Goal: Information Seeking & Learning: Learn about a topic

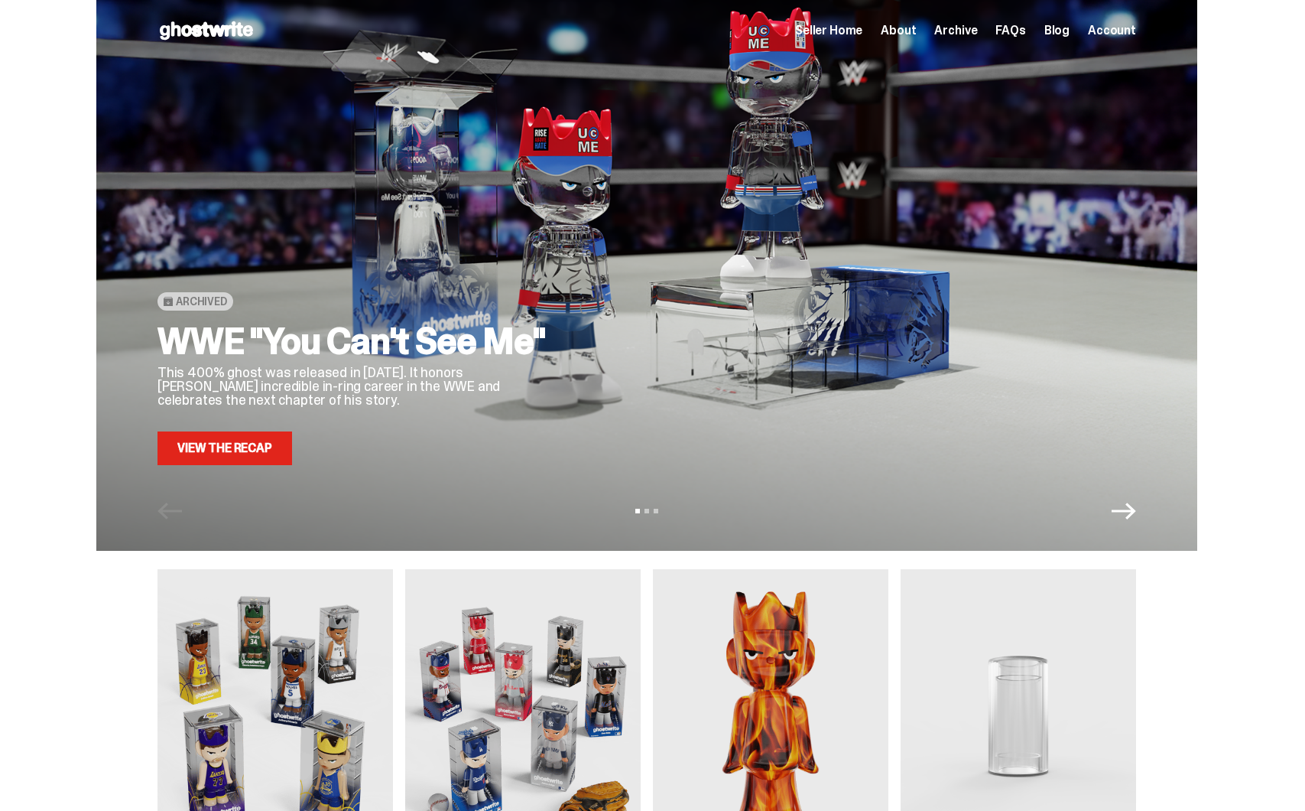
click at [852, 31] on span "Seller Home" at bounding box center [828, 30] width 67 height 12
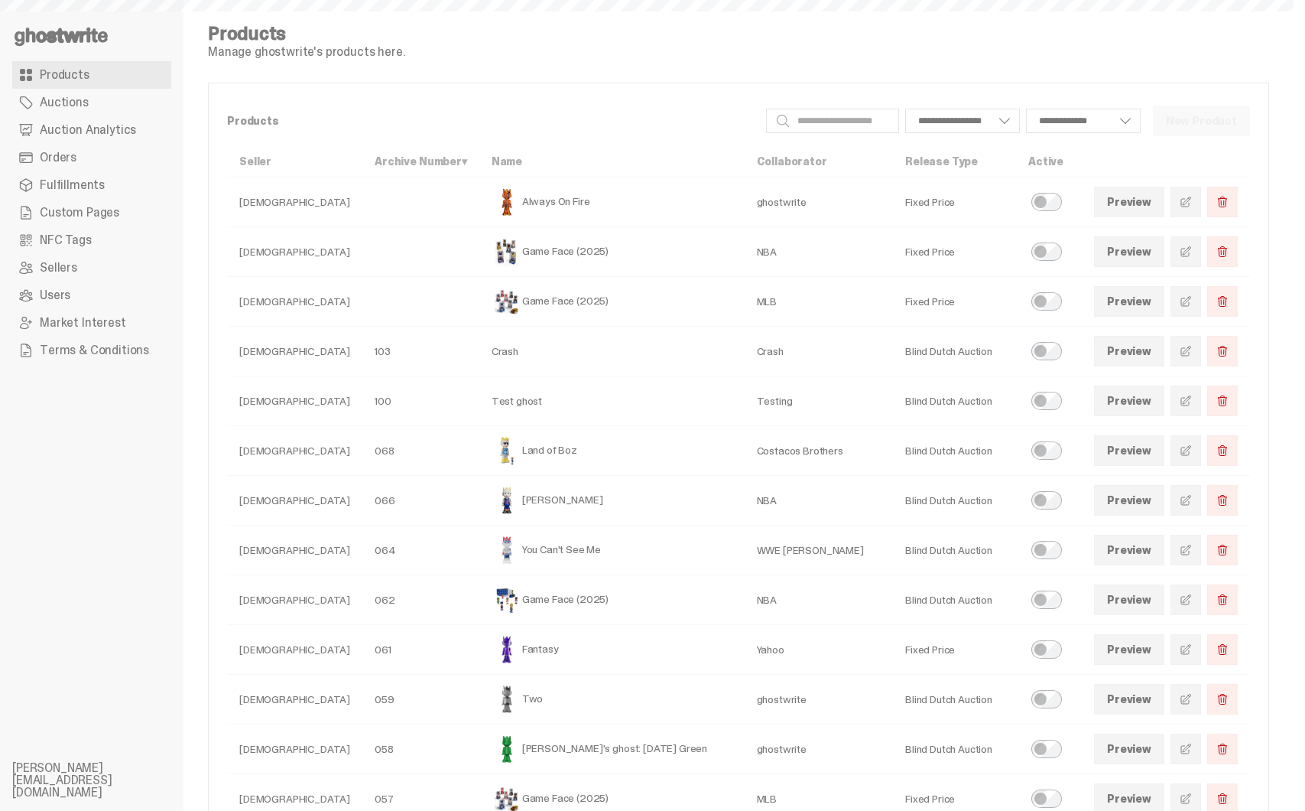
select select
click at [513, 500] on td "Eminem" at bounding box center [612, 501] width 265 height 50
click at [513, 500] on td "[PERSON_NAME]" at bounding box center [612, 501] width 265 height 50
click at [1150, 497] on link "Preview" at bounding box center [1129, 500] width 70 height 31
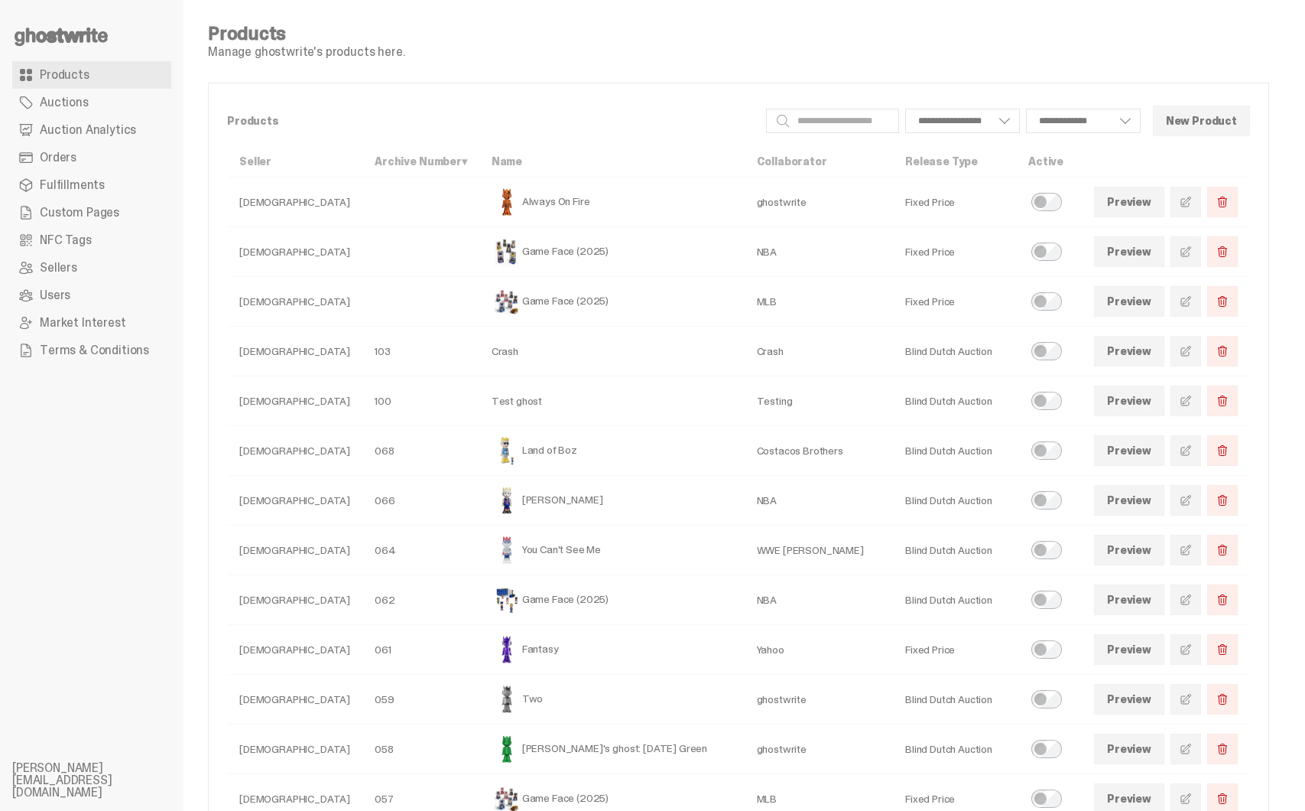
click at [1134, 456] on link "Preview" at bounding box center [1129, 450] width 70 height 31
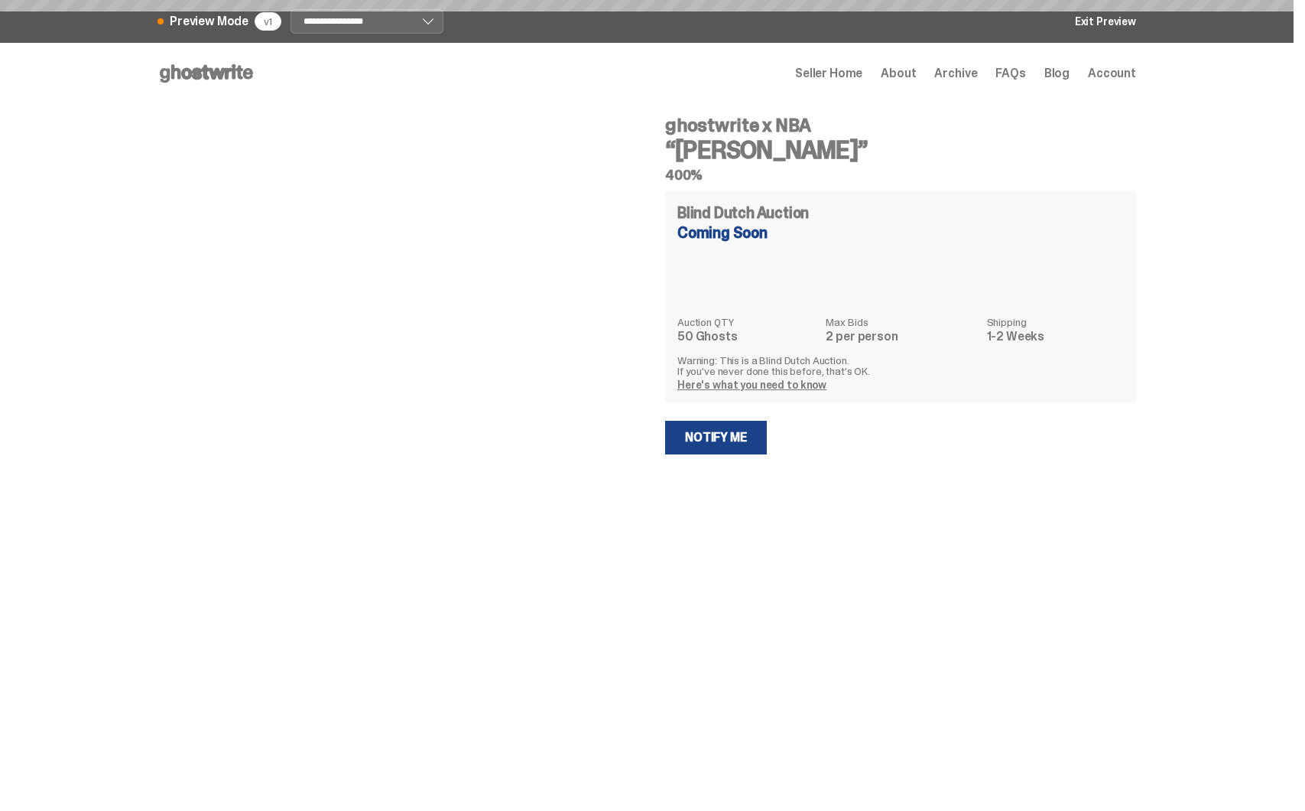
select select "********"
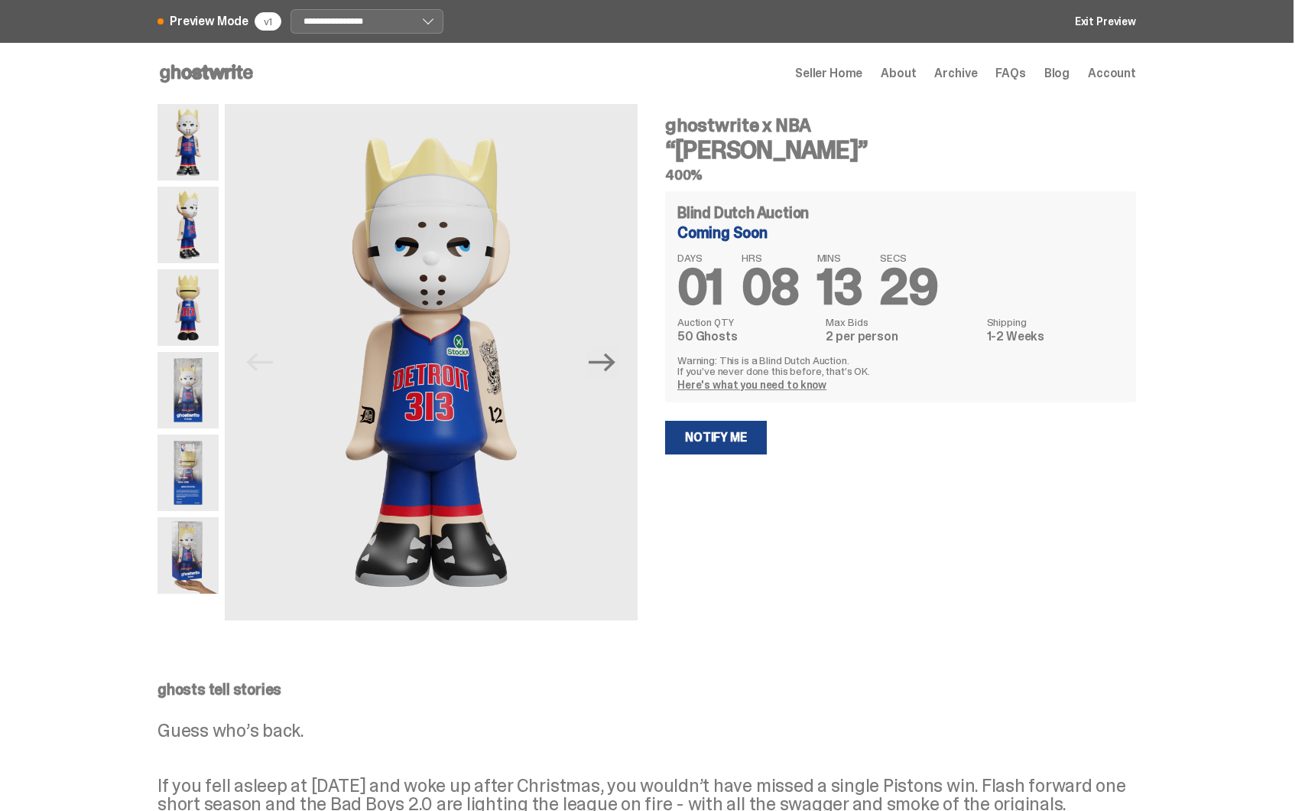
click at [198, 206] on img at bounding box center [188, 225] width 61 height 76
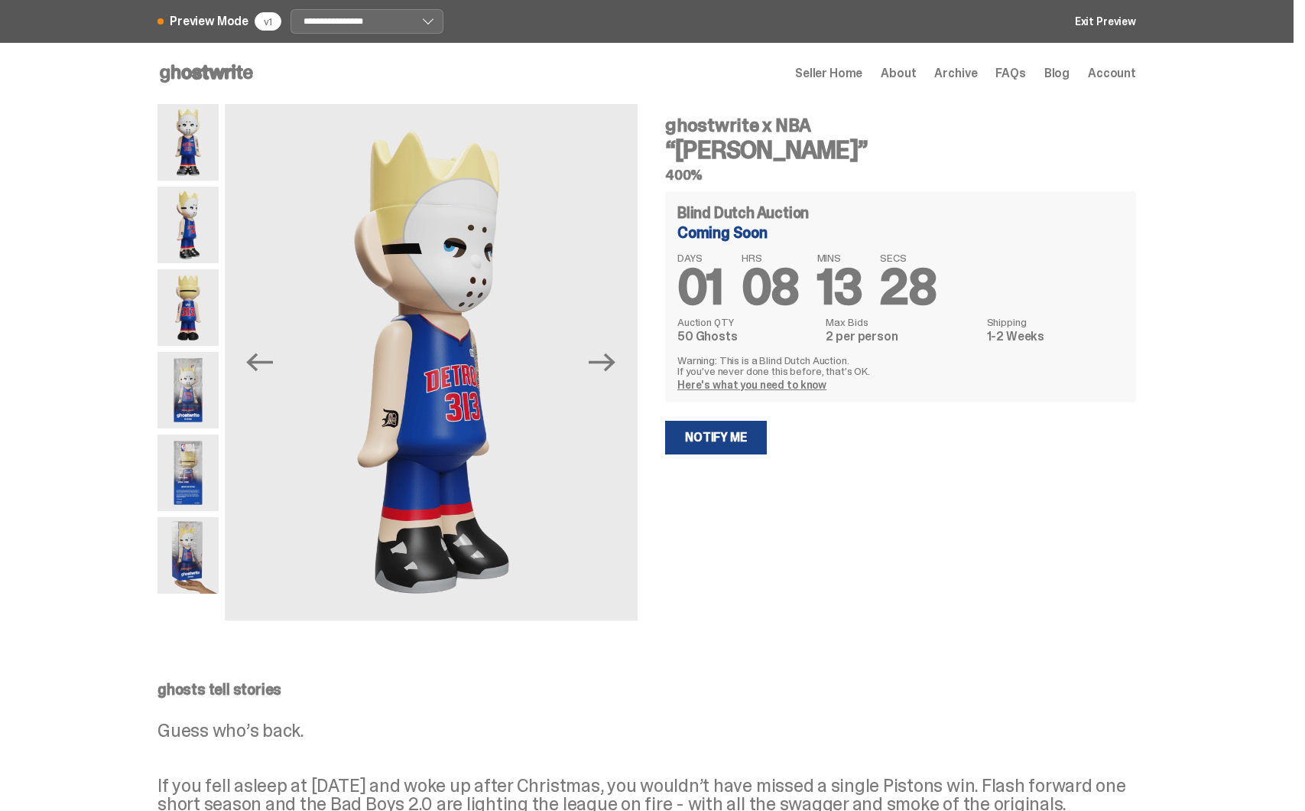
click at [185, 281] on img at bounding box center [188, 307] width 61 height 76
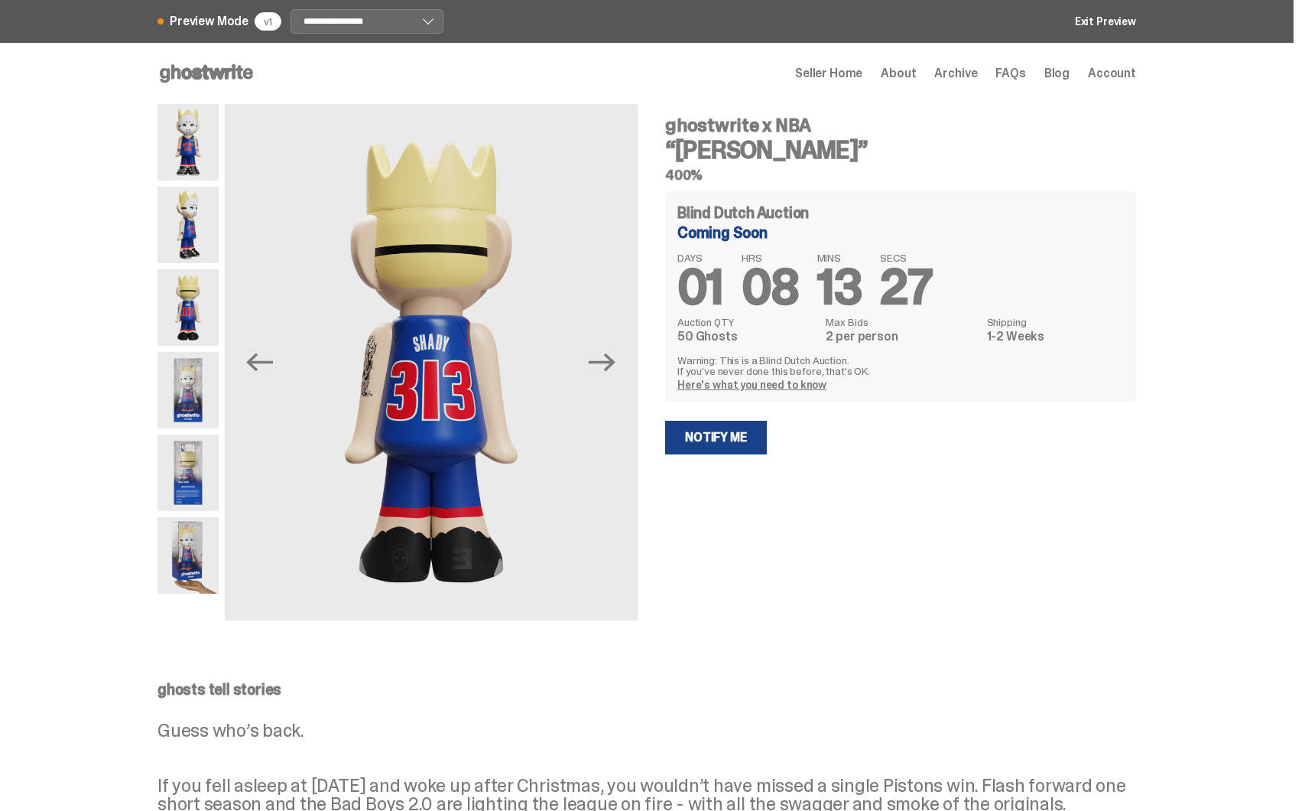
click at [184, 383] on img at bounding box center [188, 390] width 61 height 76
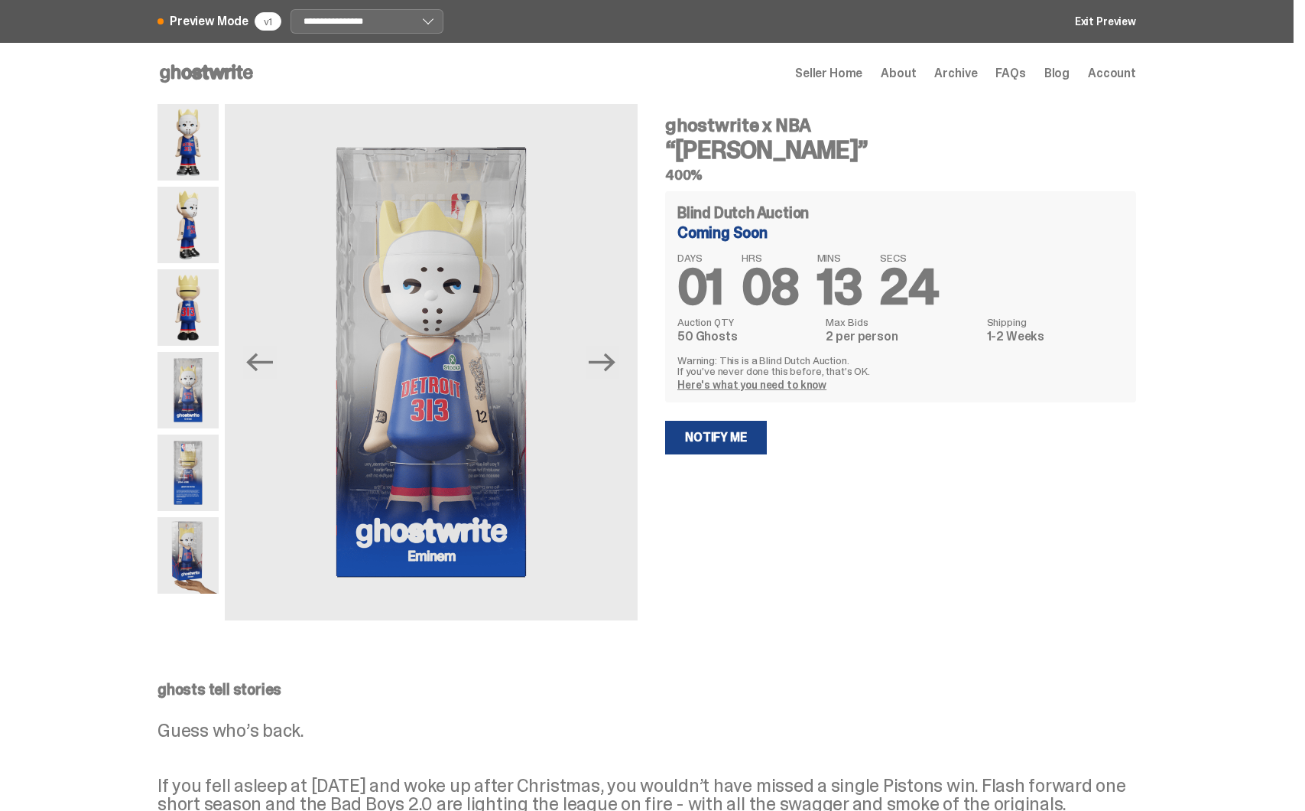
click at [176, 500] on img at bounding box center [188, 472] width 61 height 76
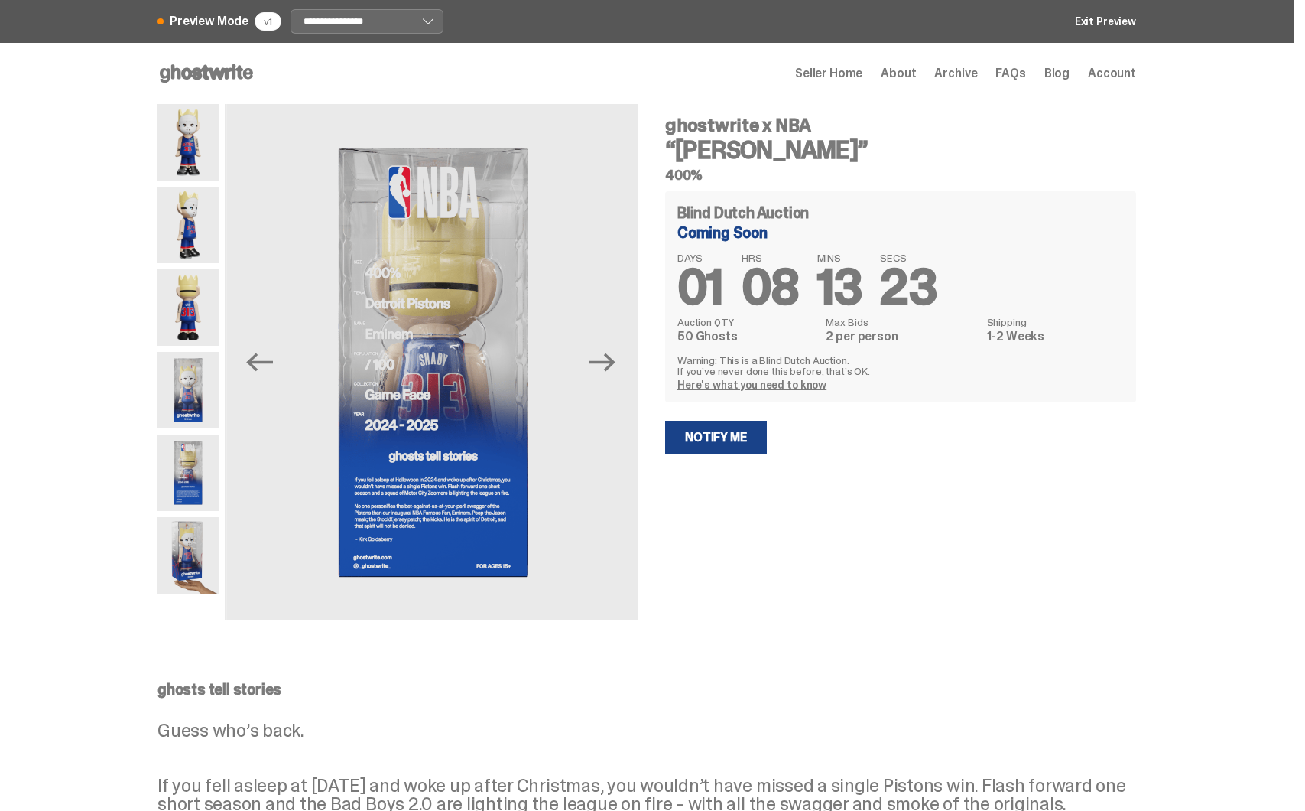
click at [181, 552] on img at bounding box center [188, 555] width 61 height 76
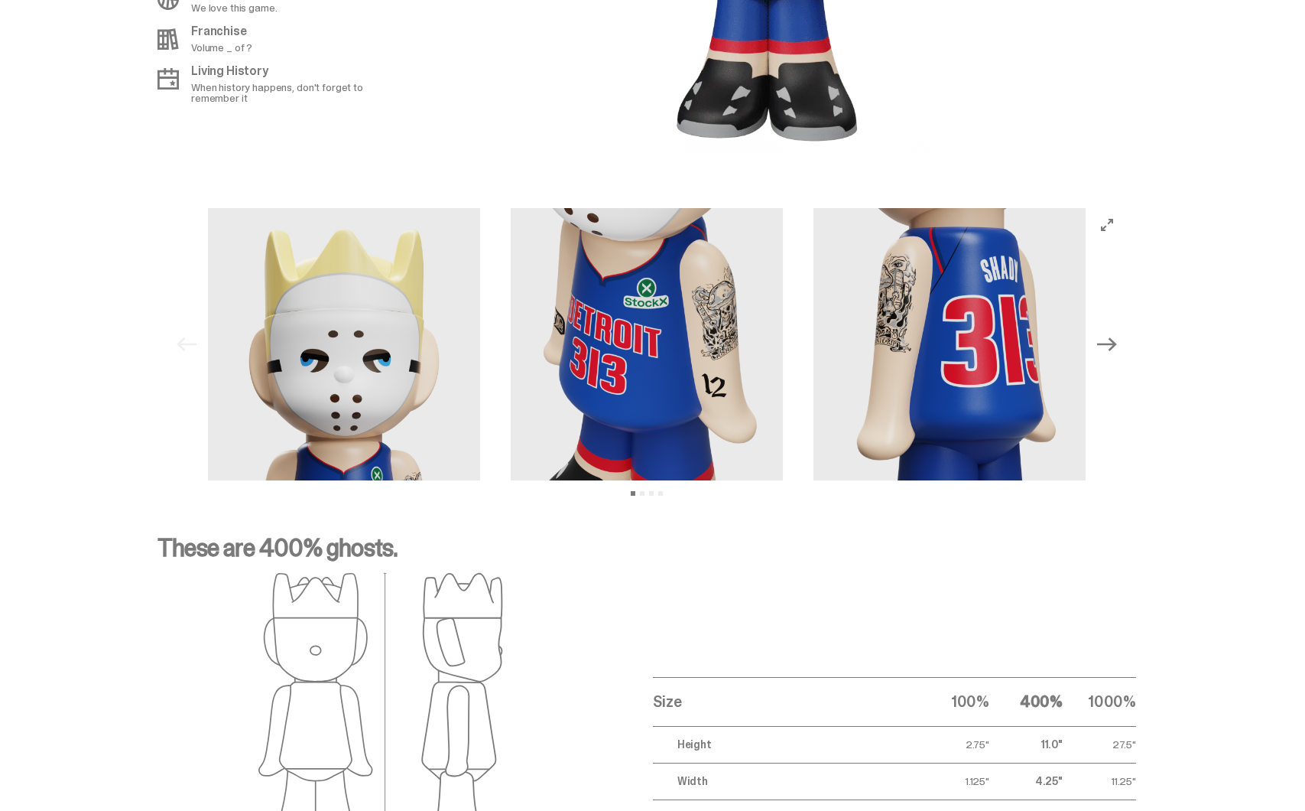
scroll to position [1473, 0]
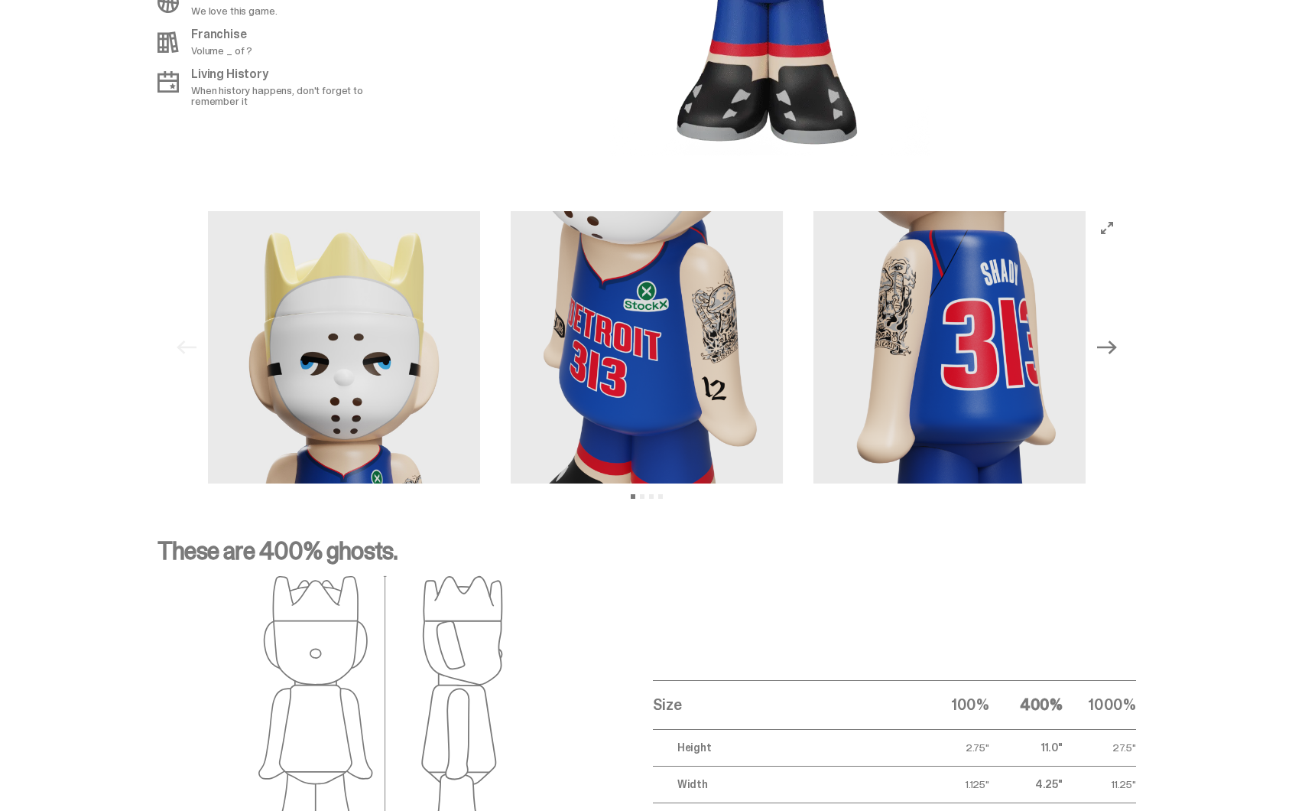
click at [1124, 355] on button "Next" at bounding box center [1108, 347] width 34 height 34
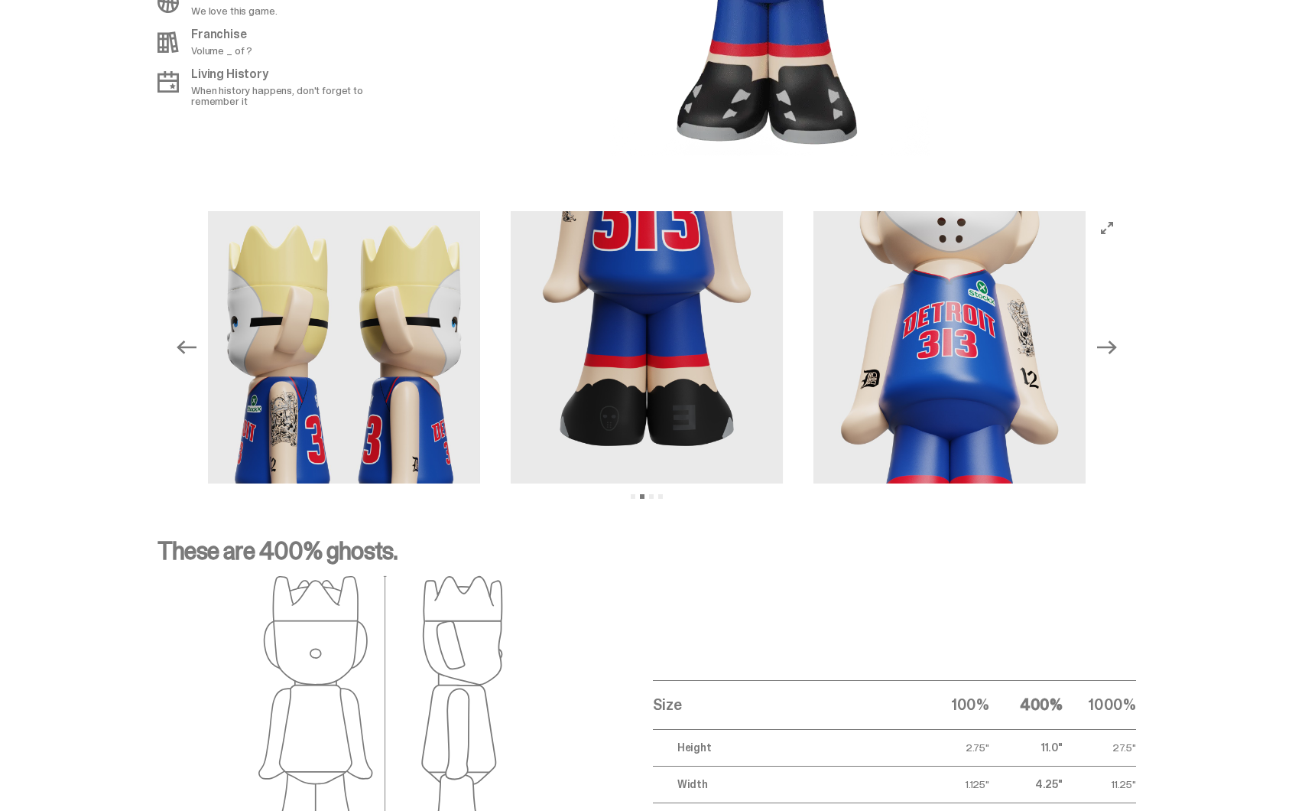
click at [1124, 355] on button "Next" at bounding box center [1108, 347] width 34 height 34
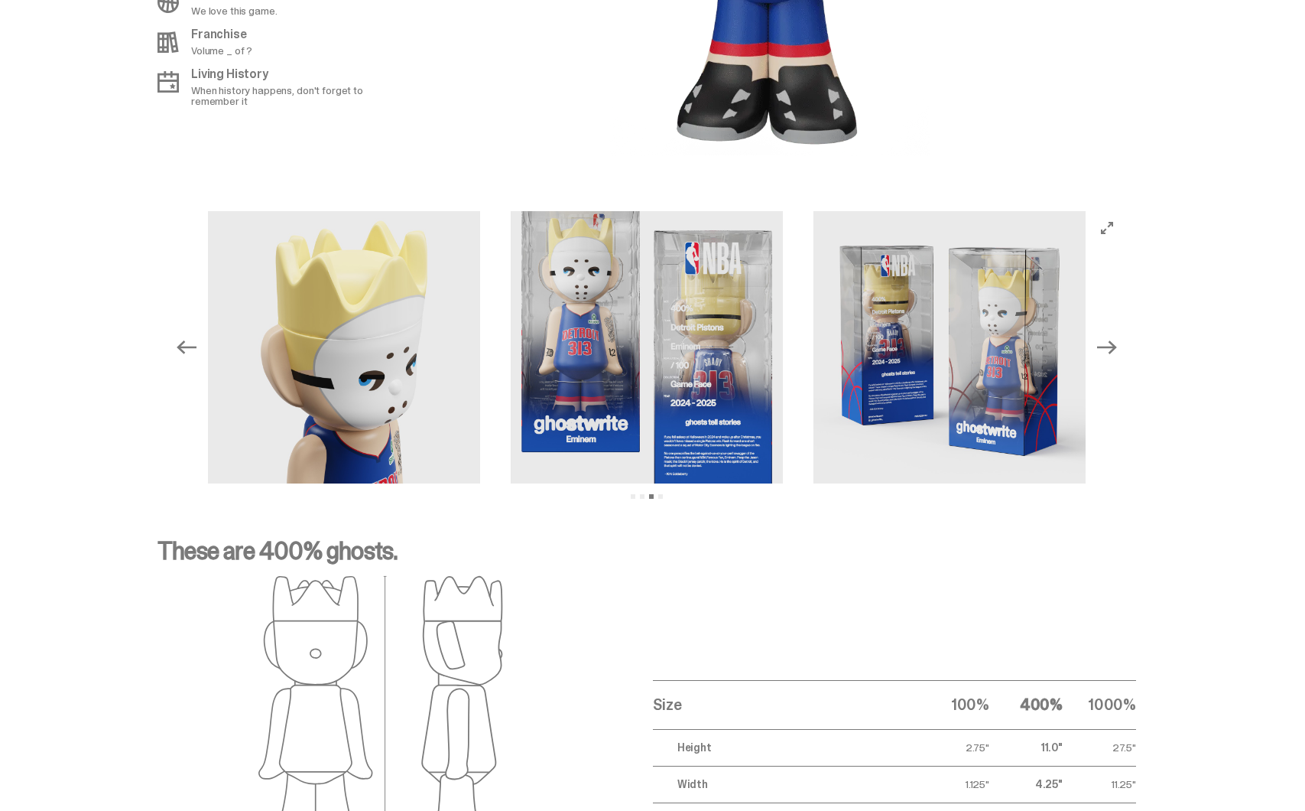
click at [1124, 354] on button "Next" at bounding box center [1108, 347] width 34 height 34
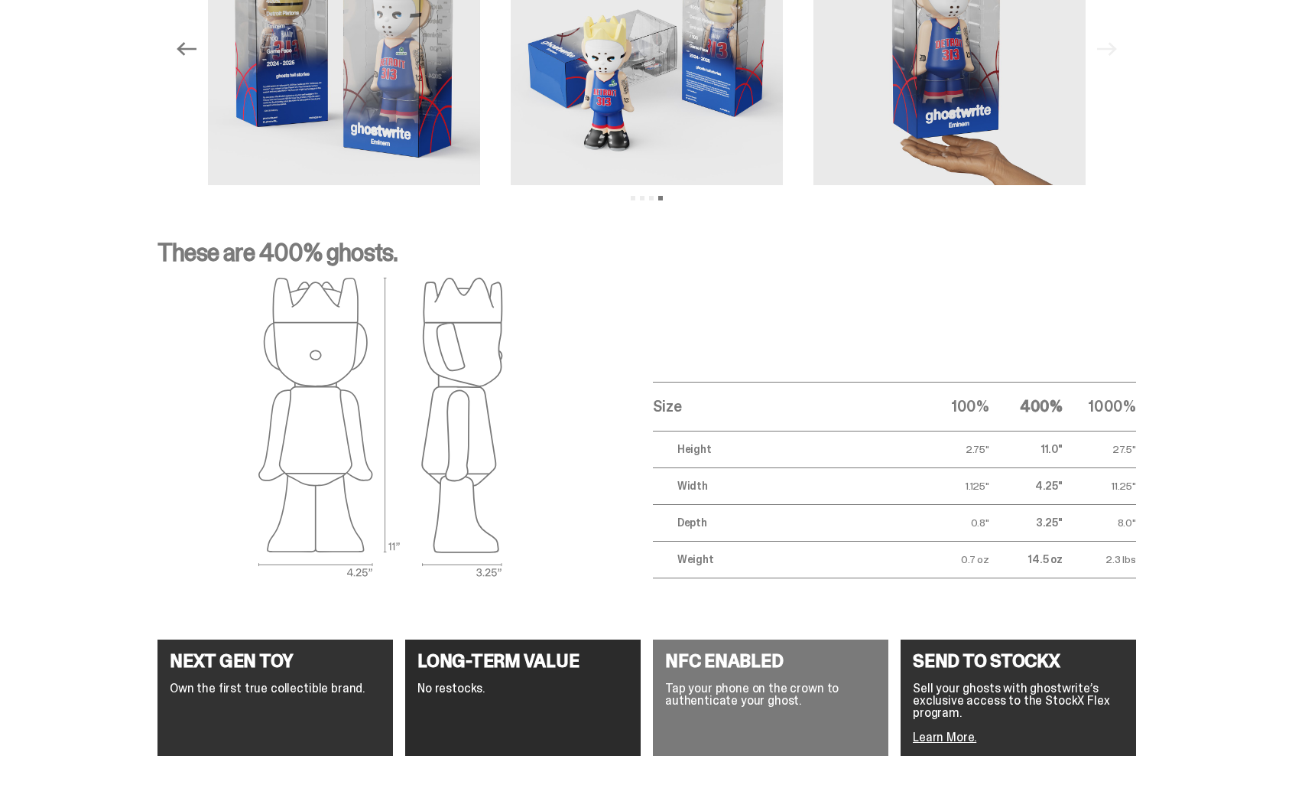
scroll to position [1938, 0]
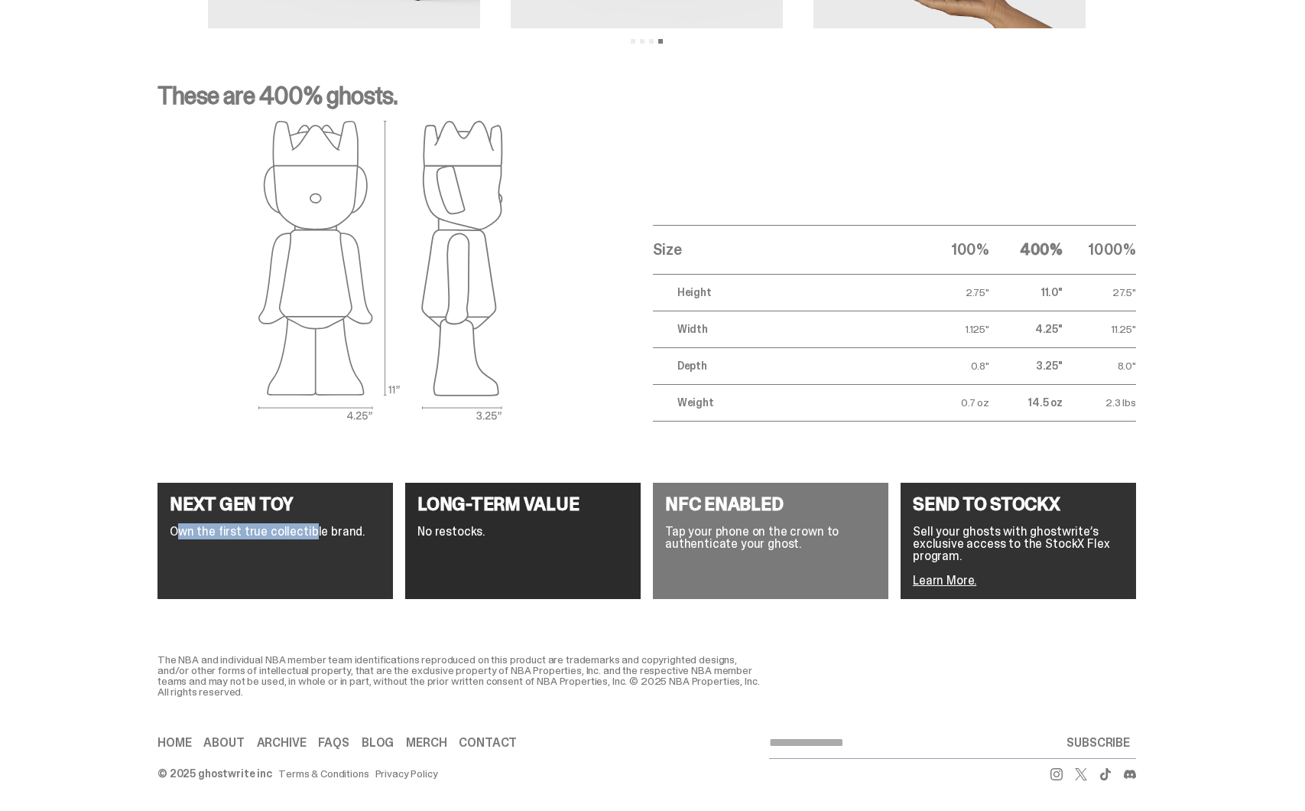
drag, startPoint x: 181, startPoint y: 520, endPoint x: 313, endPoint y: 520, distance: 131.5
click at [313, 525] on p "Own the first true collectible brand." at bounding box center [275, 531] width 211 height 12
click at [382, 544] on div "NEXT GEN TOY Own the first true collectible brand." at bounding box center [276, 541] width 236 height 116
drag, startPoint x: 681, startPoint y: 524, endPoint x: 783, endPoint y: 538, distance: 102.6
click at [783, 538] on p "Tap your phone on the crown to authenticate your ghost." at bounding box center [770, 537] width 211 height 24
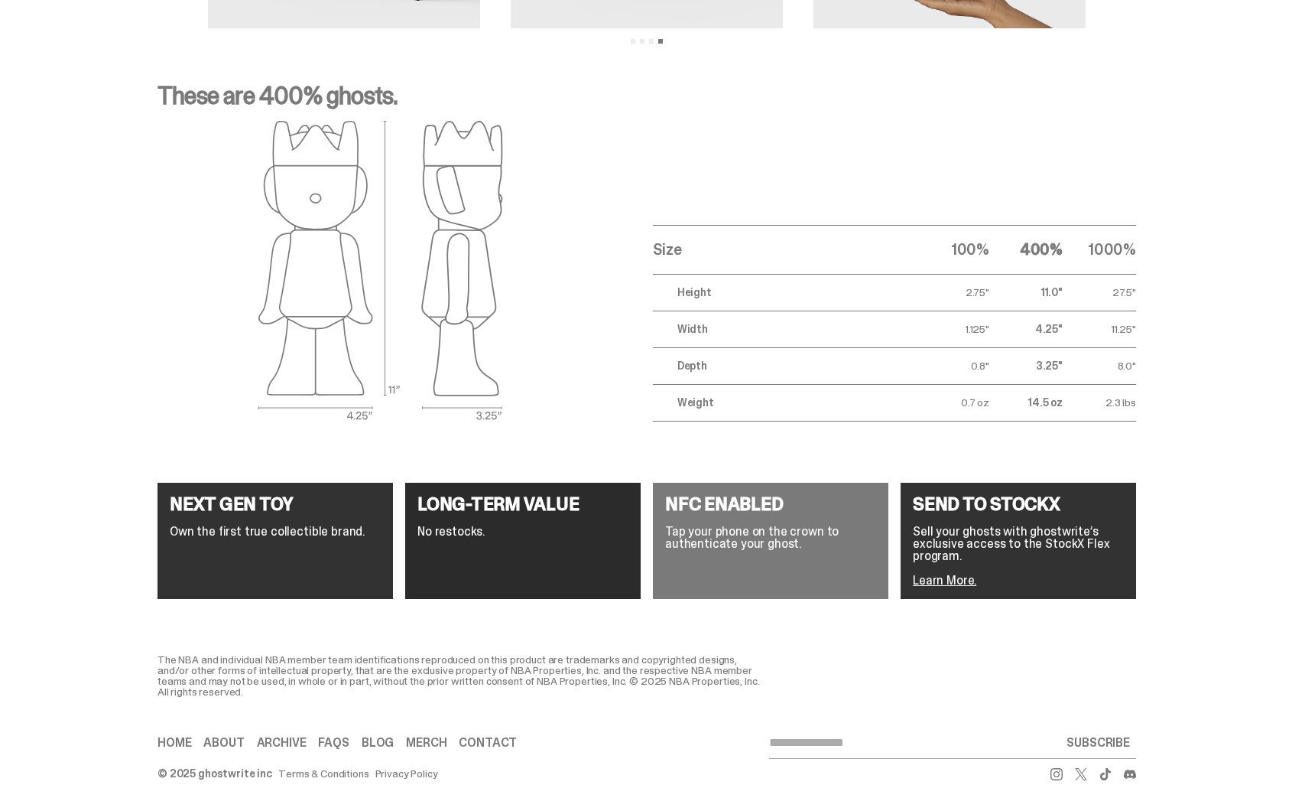
click at [797, 538] on p "Tap your phone on the crown to authenticate your ghost." at bounding box center [770, 537] width 211 height 24
click at [924, 525] on p "Sell your ghosts with ghostwrite’s exclusive access to the StockX Flex program." at bounding box center [1018, 543] width 211 height 37
drag, startPoint x: 924, startPoint y: 521, endPoint x: 1038, endPoint y: 541, distance: 115.8
click at [1038, 541] on p "Sell your ghosts with ghostwrite’s exclusive access to the StockX Flex program." at bounding box center [1018, 543] width 211 height 37
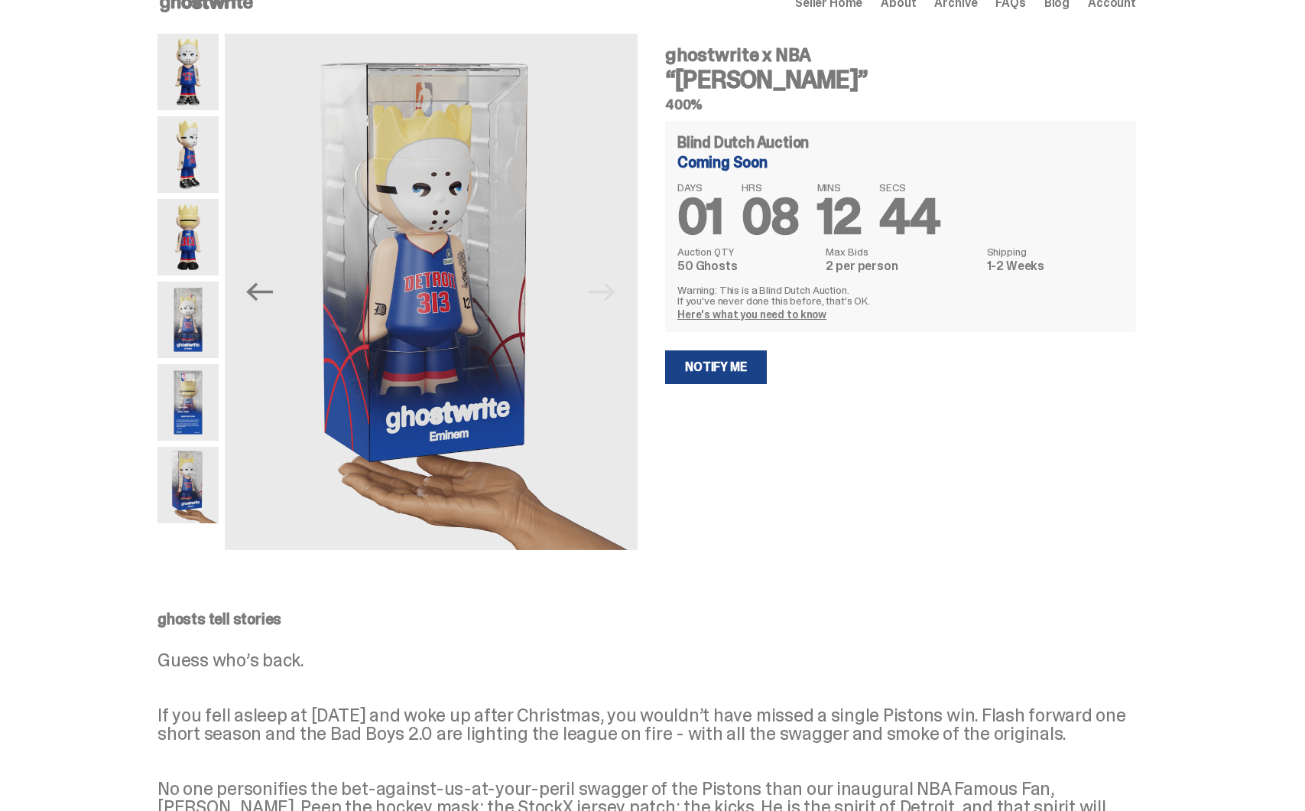
scroll to position [0, 0]
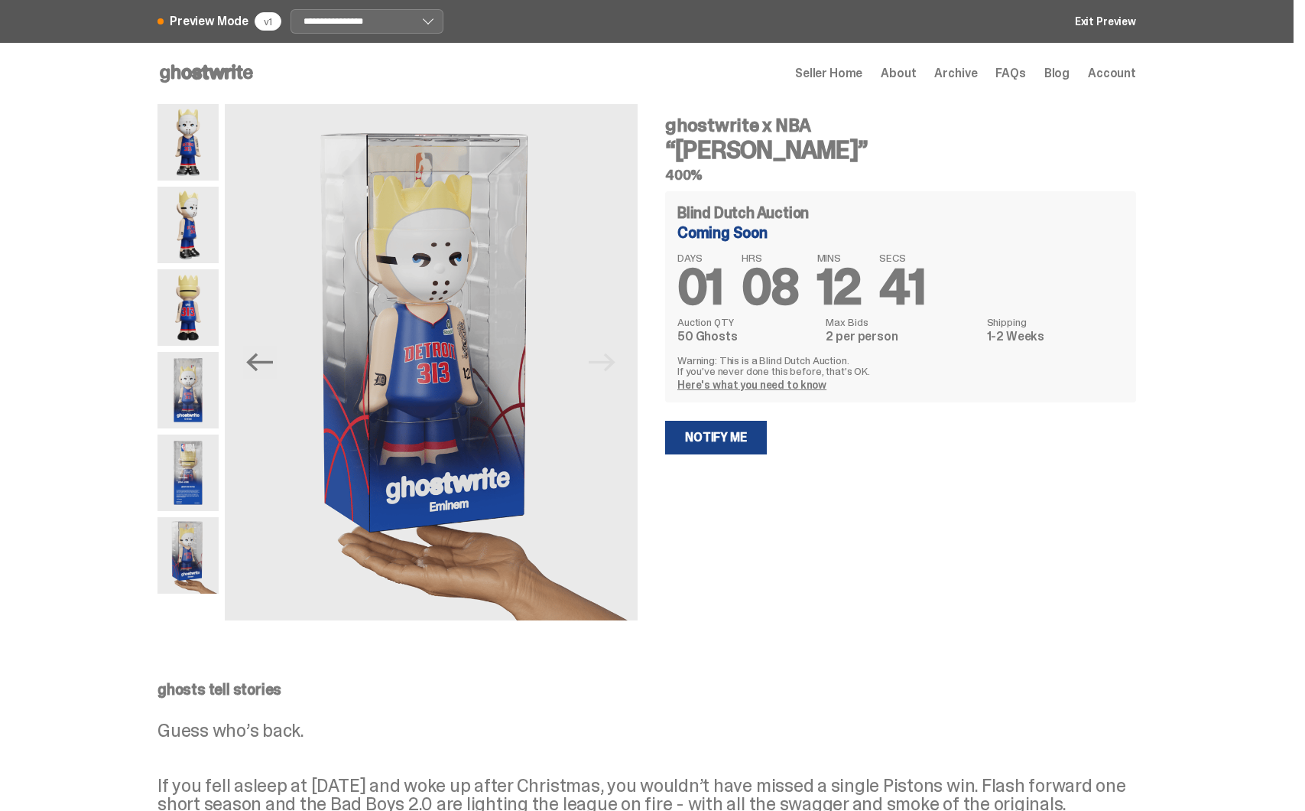
click at [785, 386] on link "Here's what you need to know" at bounding box center [752, 385] width 149 height 14
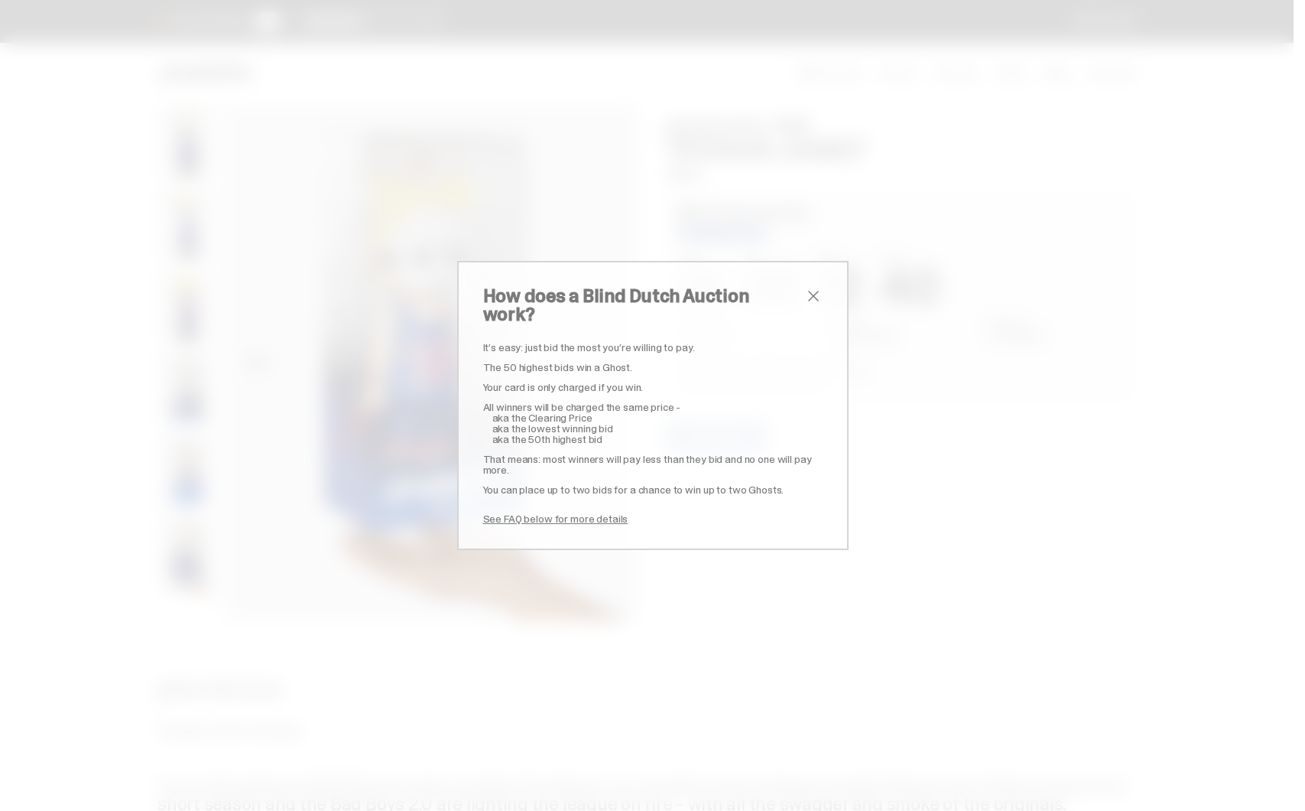
click at [951, 425] on div "How does a Blind Dutch Auction work? It’s easy: just bid the most you’re willin…" at bounding box center [652, 405] width 1305 height 811
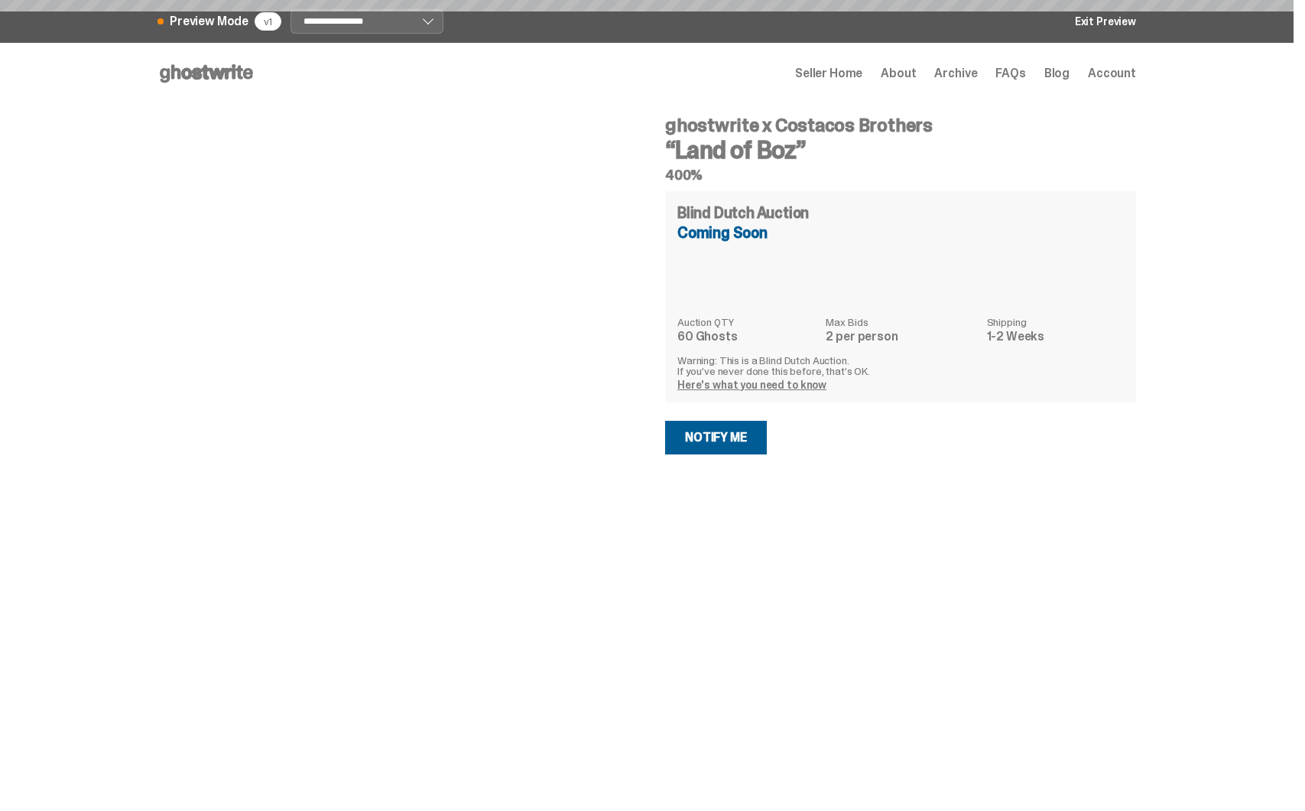
select select "********"
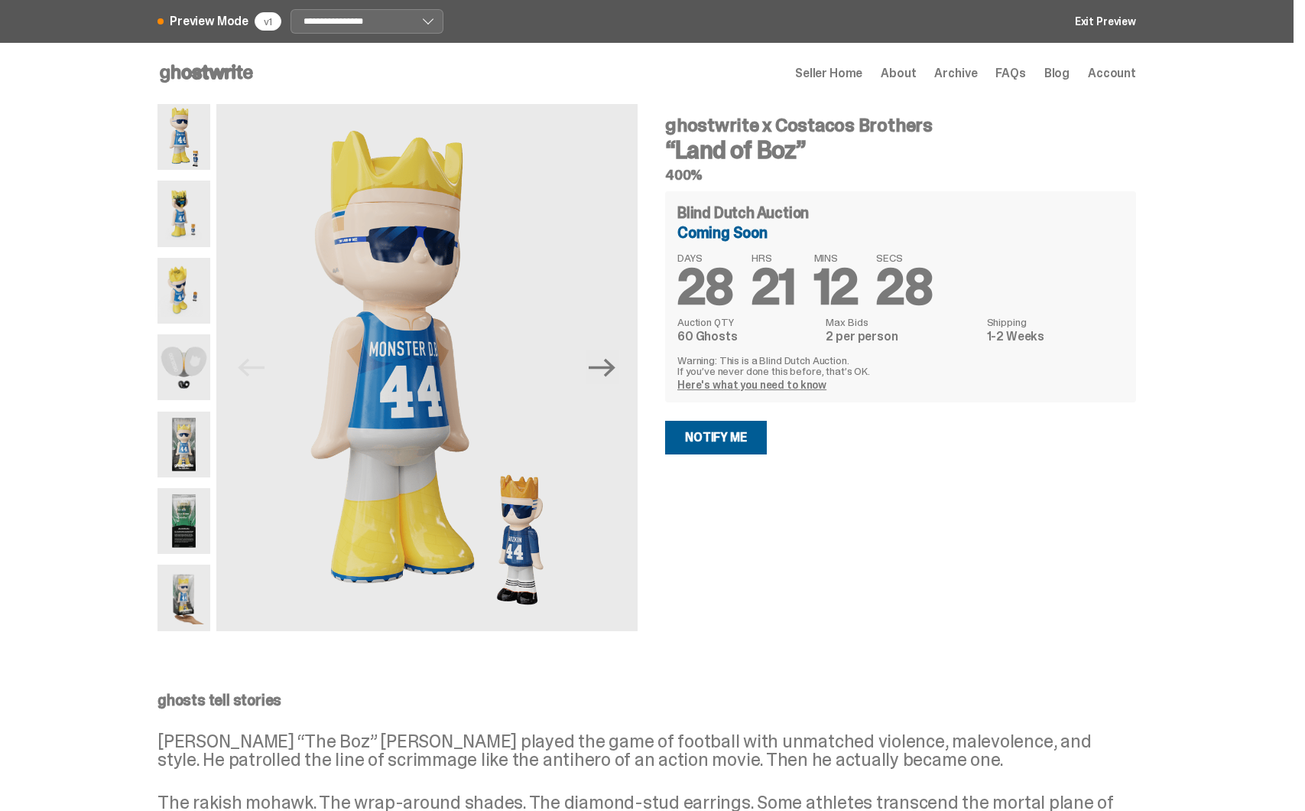
click at [173, 212] on img at bounding box center [184, 213] width 53 height 66
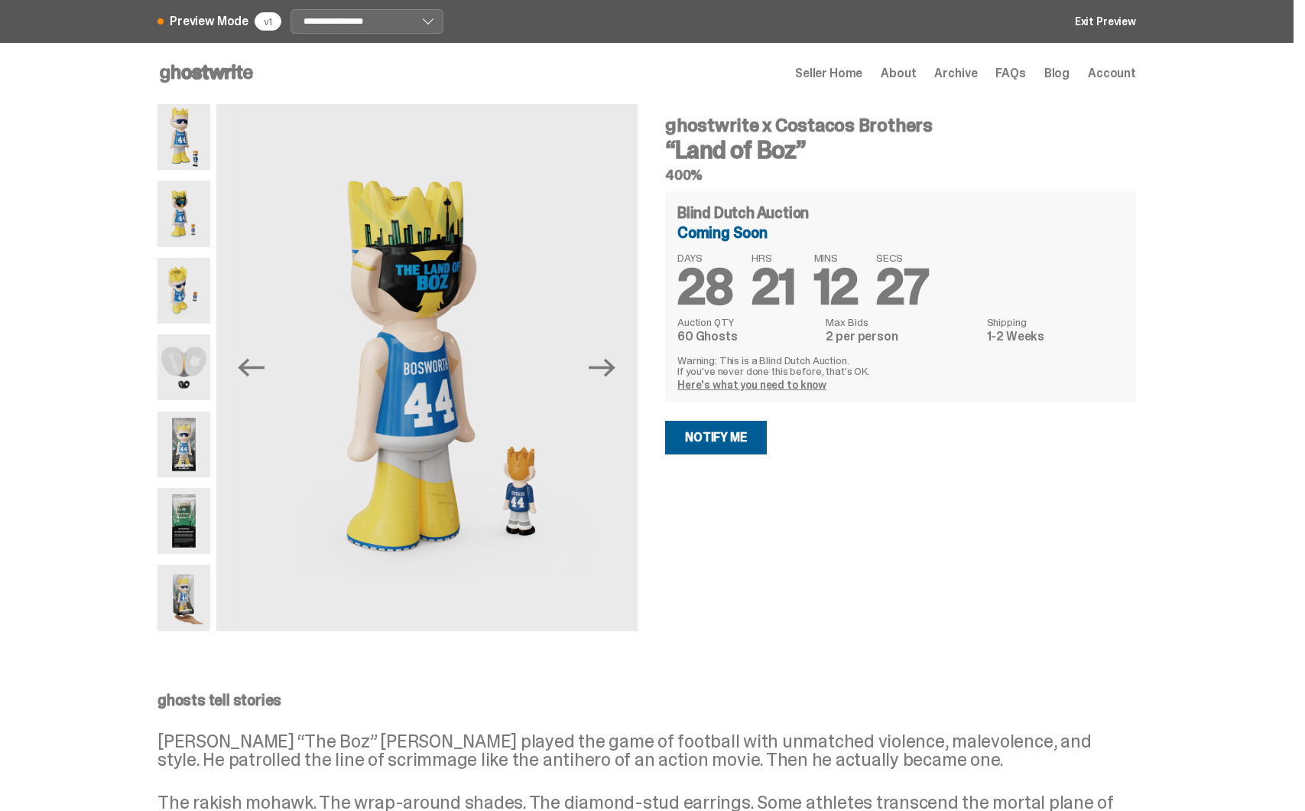
click at [184, 273] on img at bounding box center [184, 291] width 53 height 66
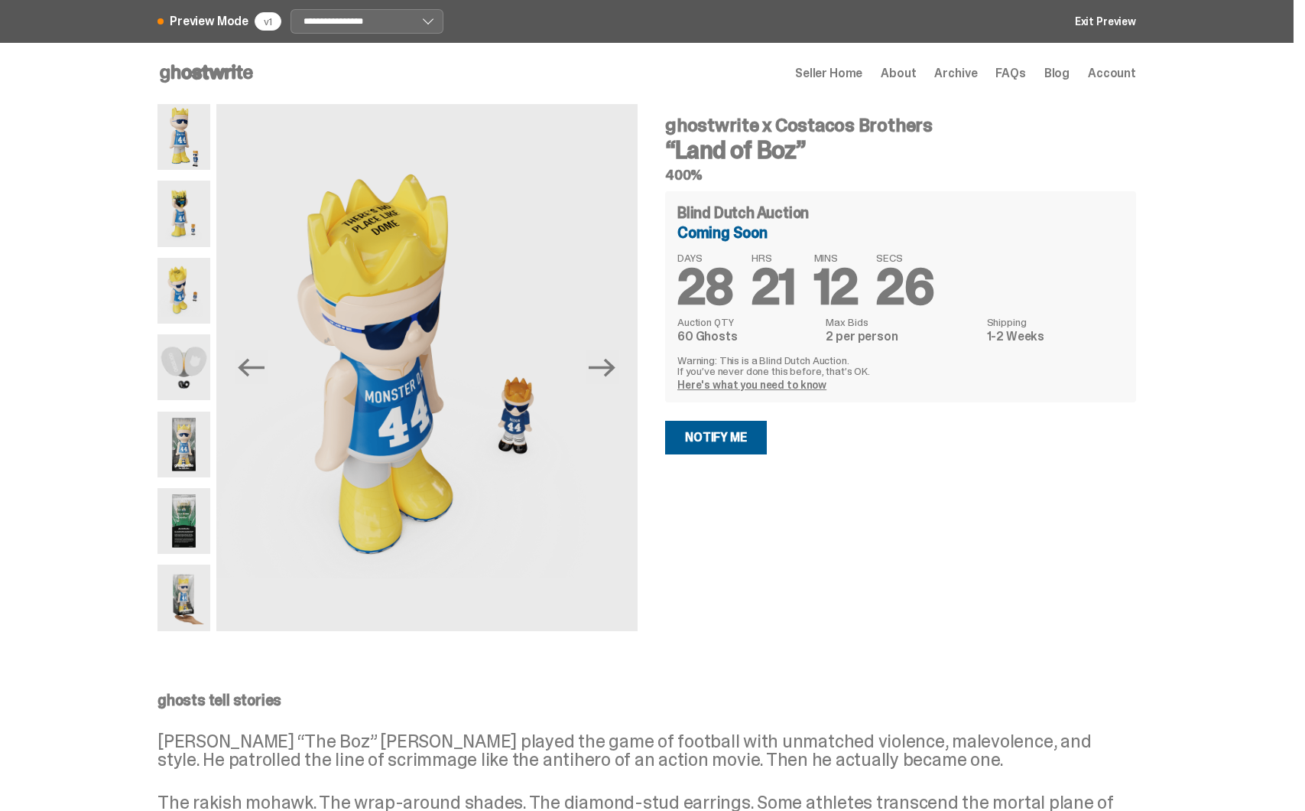
click at [191, 342] on img at bounding box center [184, 367] width 53 height 66
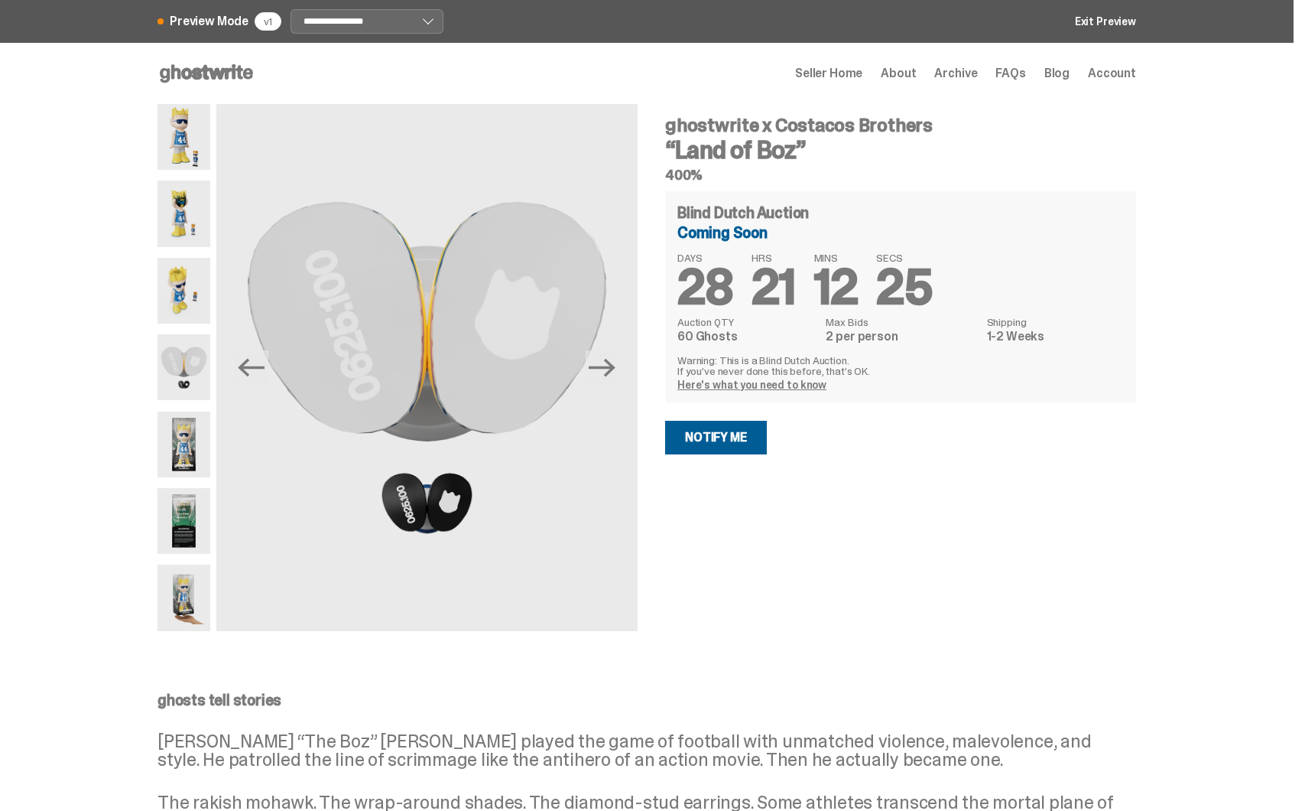
click at [192, 290] on img at bounding box center [184, 291] width 53 height 66
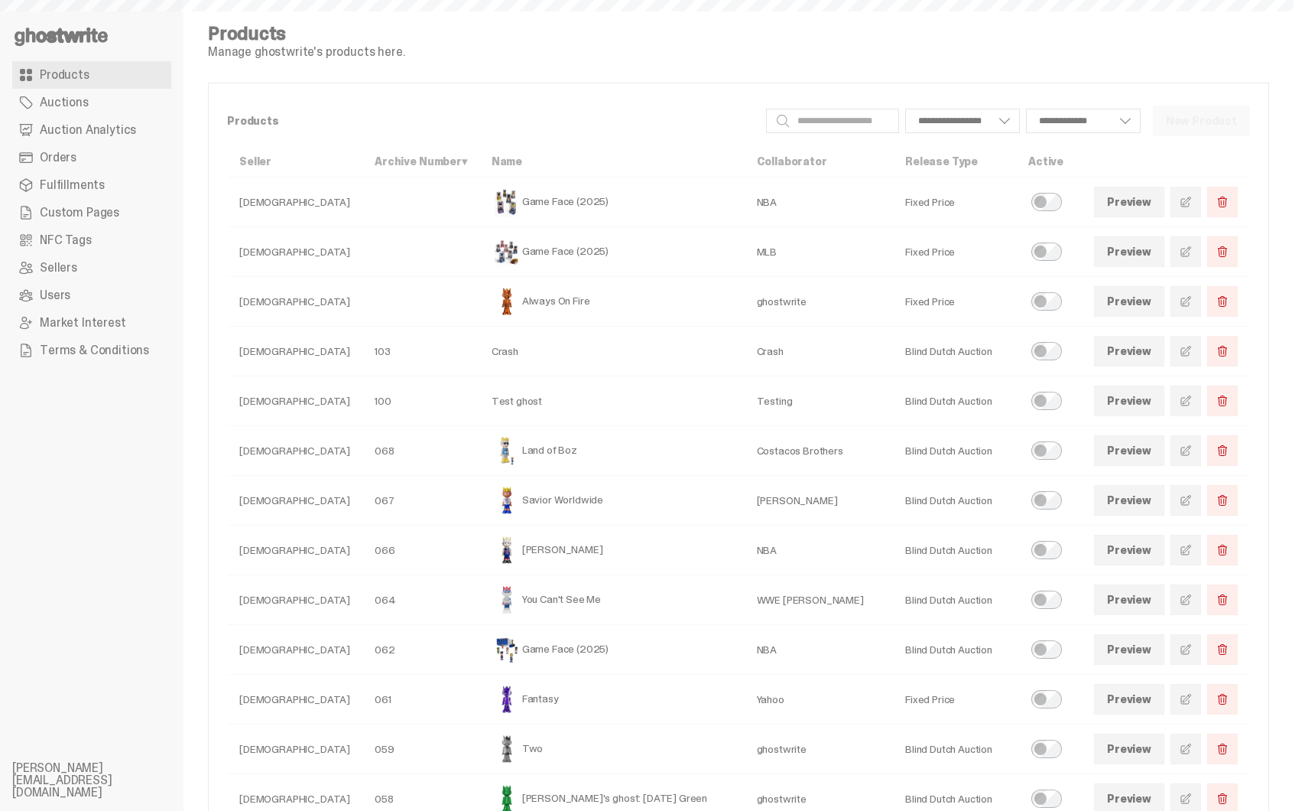
select select
